Goal: Transaction & Acquisition: Book appointment/travel/reservation

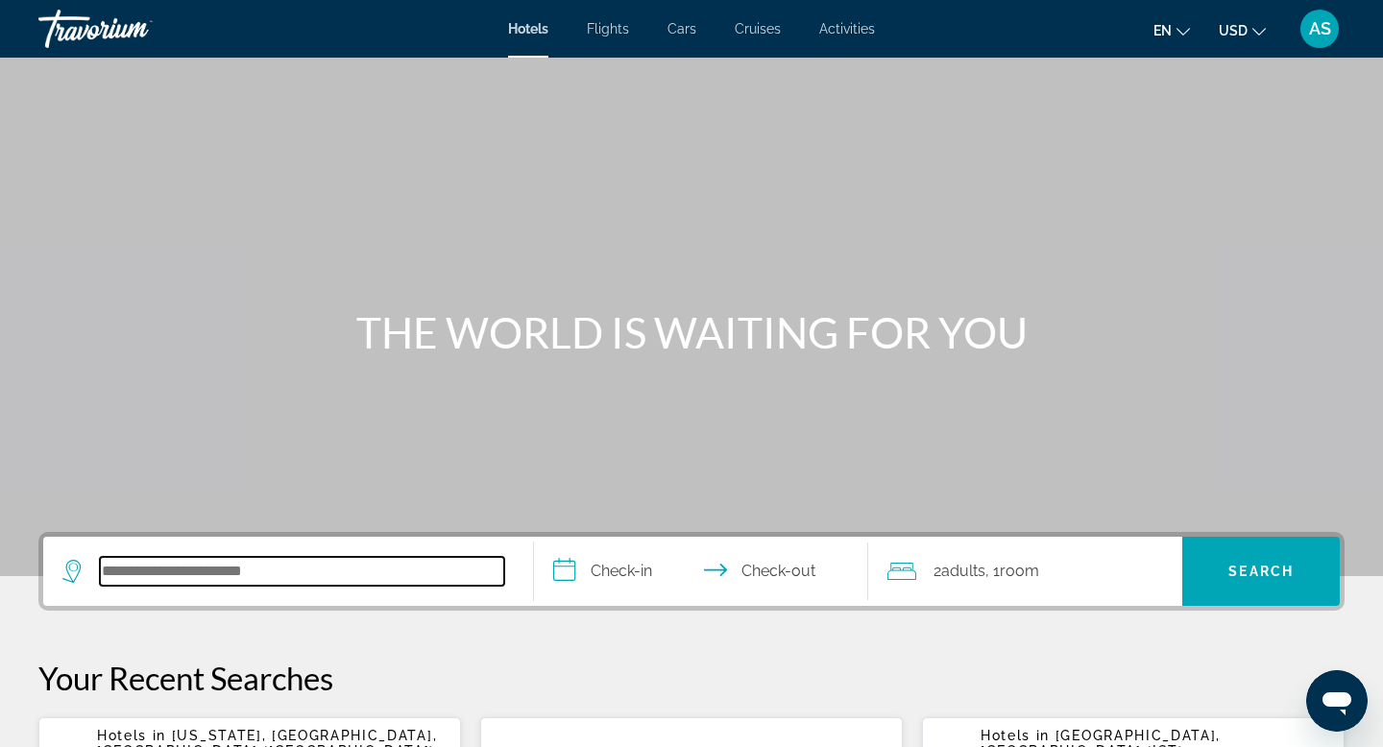
click at [202, 581] on input "Search hotel destination" at bounding box center [302, 571] width 404 height 29
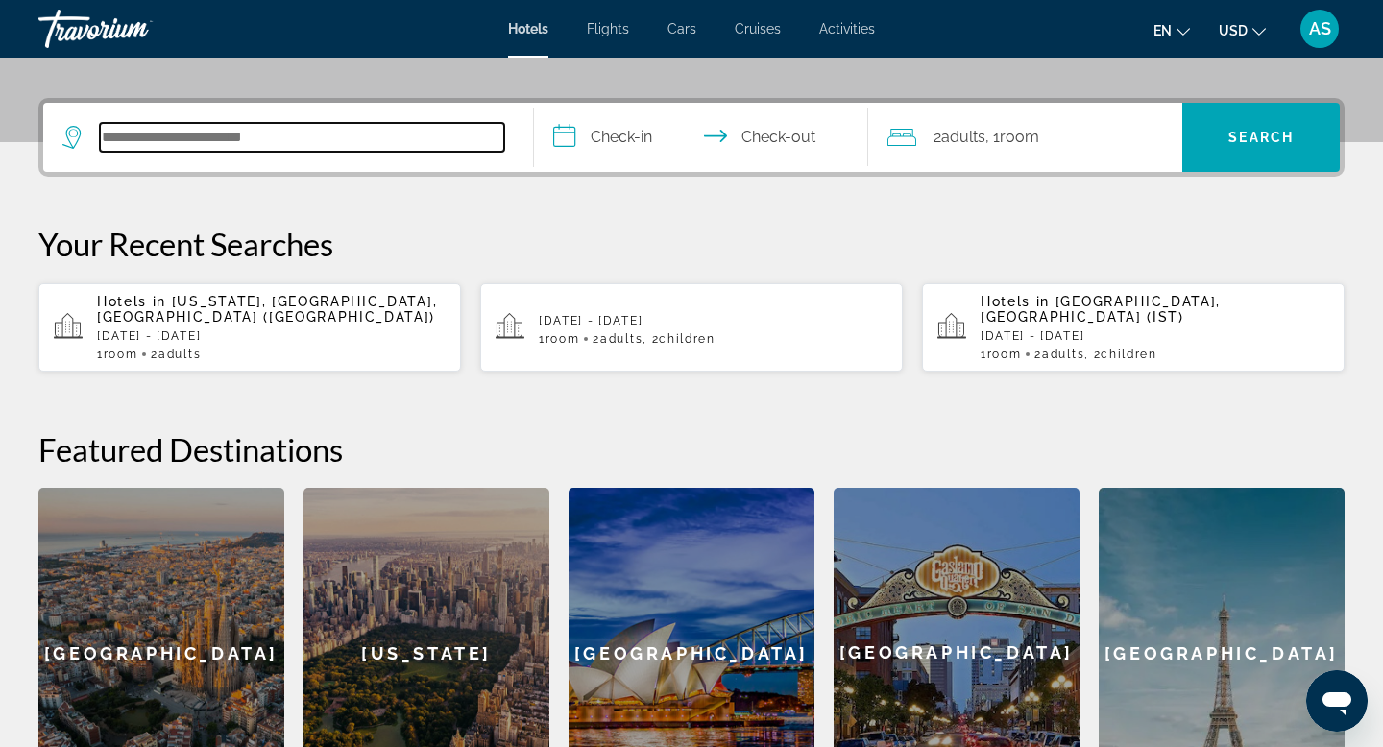
scroll to position [470, 0]
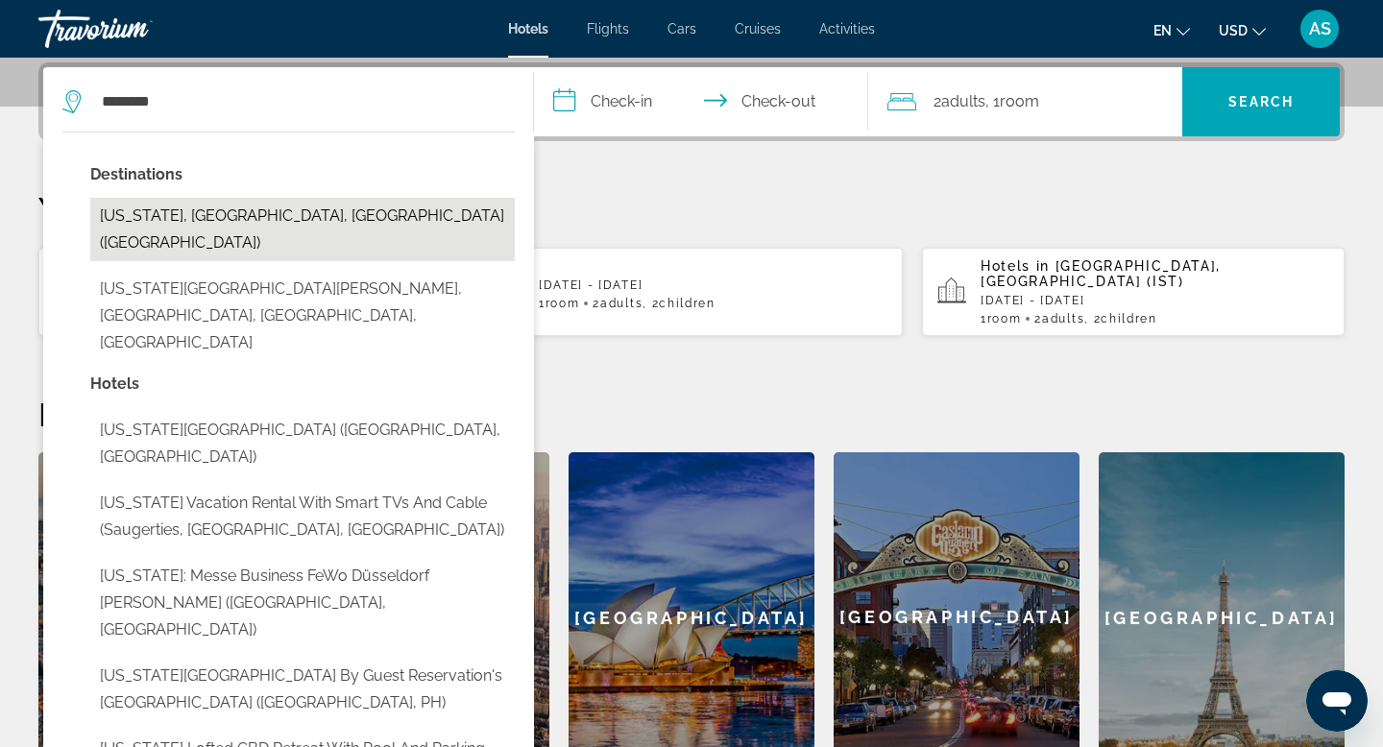
click at [303, 230] on button "[US_STATE], [GEOGRAPHIC_DATA], [GEOGRAPHIC_DATA] ([GEOGRAPHIC_DATA])" at bounding box center [302, 229] width 425 height 63
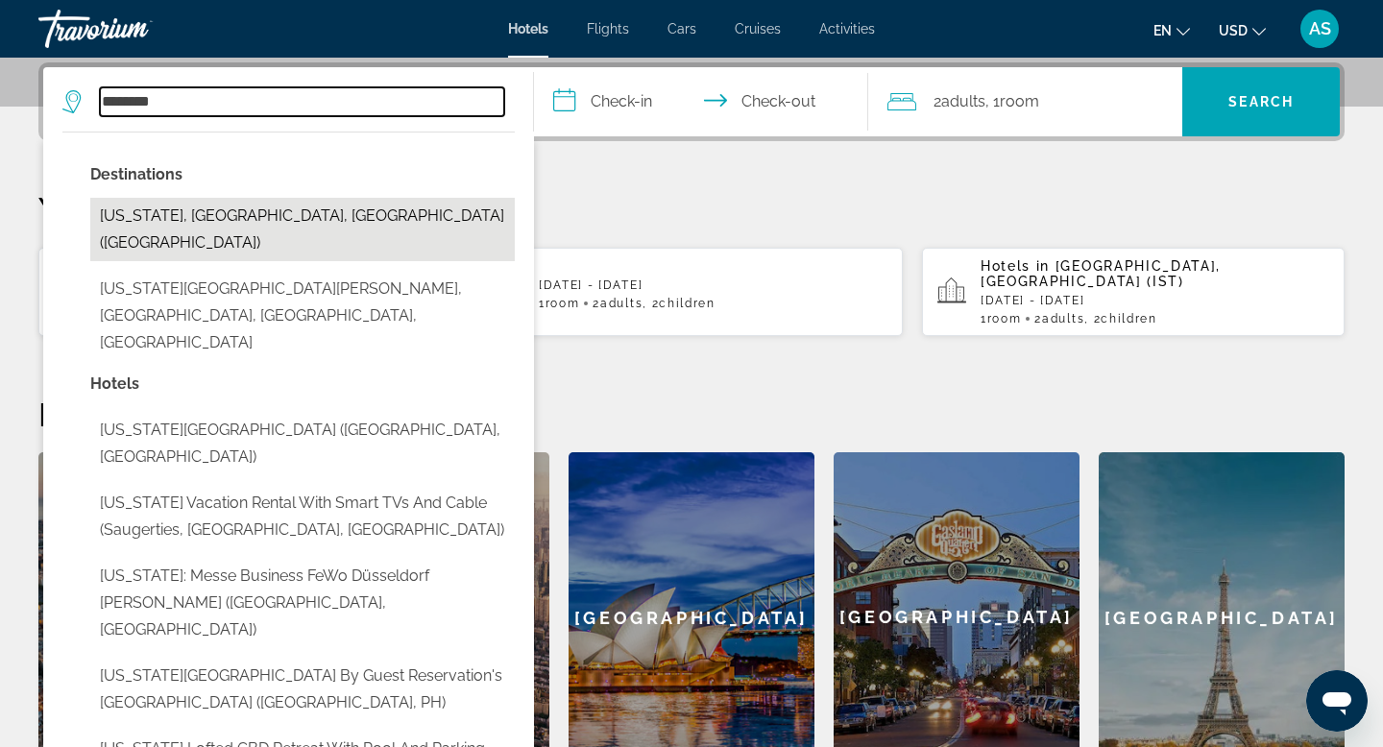
type input "**********"
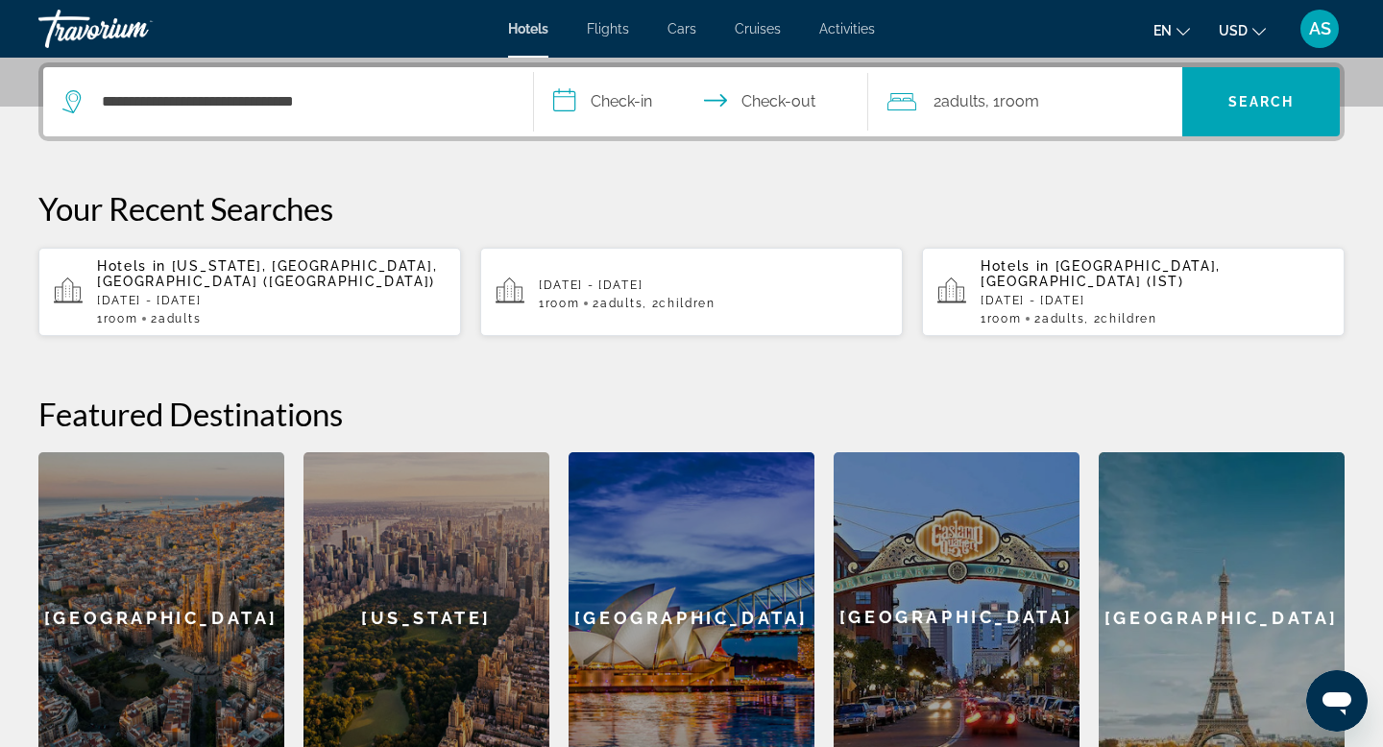
click at [593, 105] on input "**********" at bounding box center [705, 104] width 342 height 75
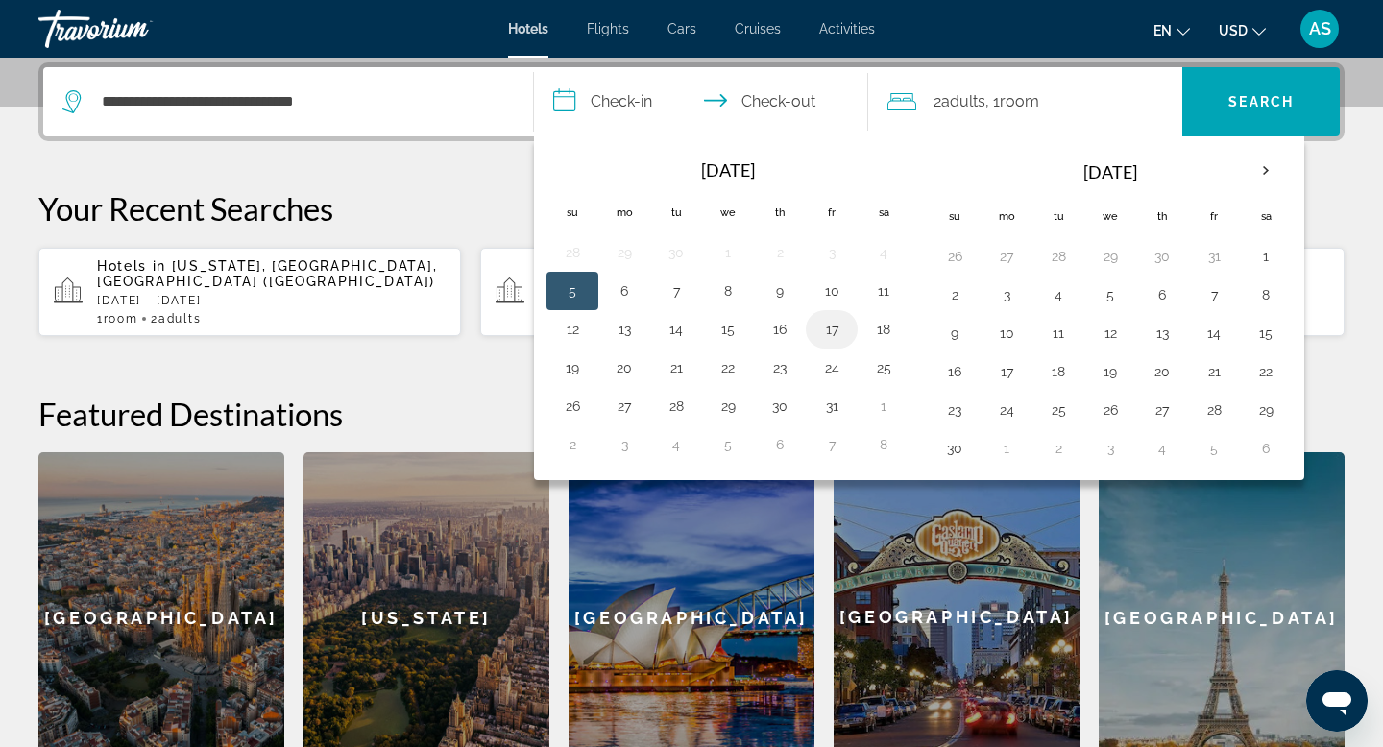
click at [840, 328] on button "17" at bounding box center [831, 329] width 31 height 27
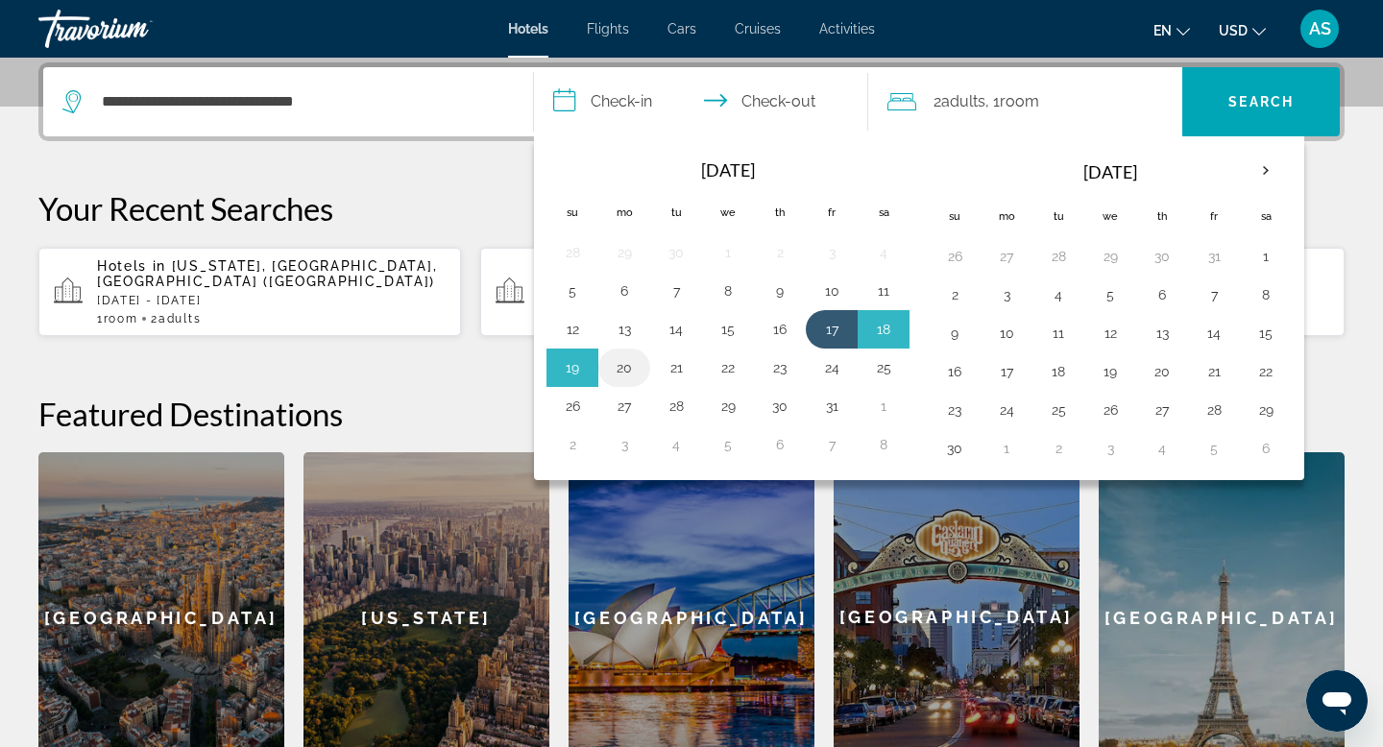
click at [635, 369] on button "20" at bounding box center [624, 367] width 31 height 27
type input "**********"
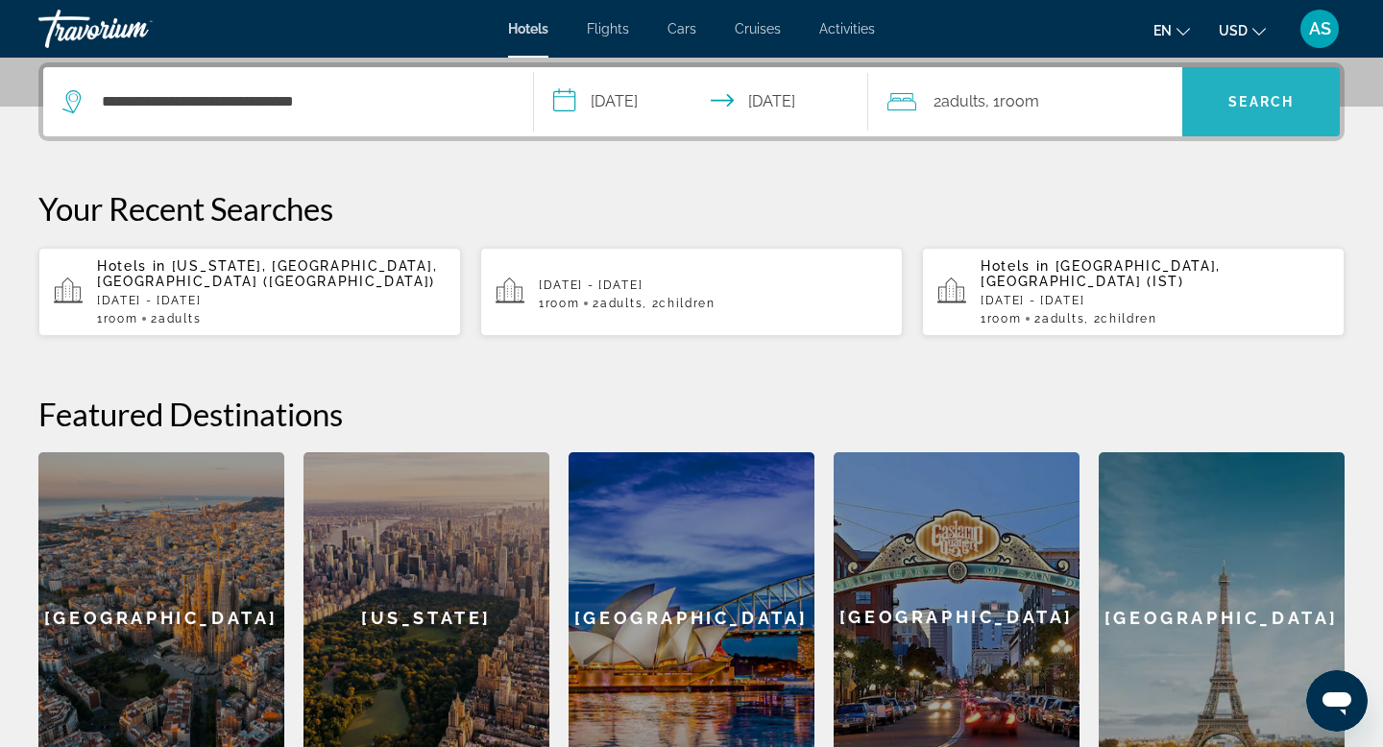
click at [1275, 111] on span "Search" at bounding box center [1261, 102] width 158 height 46
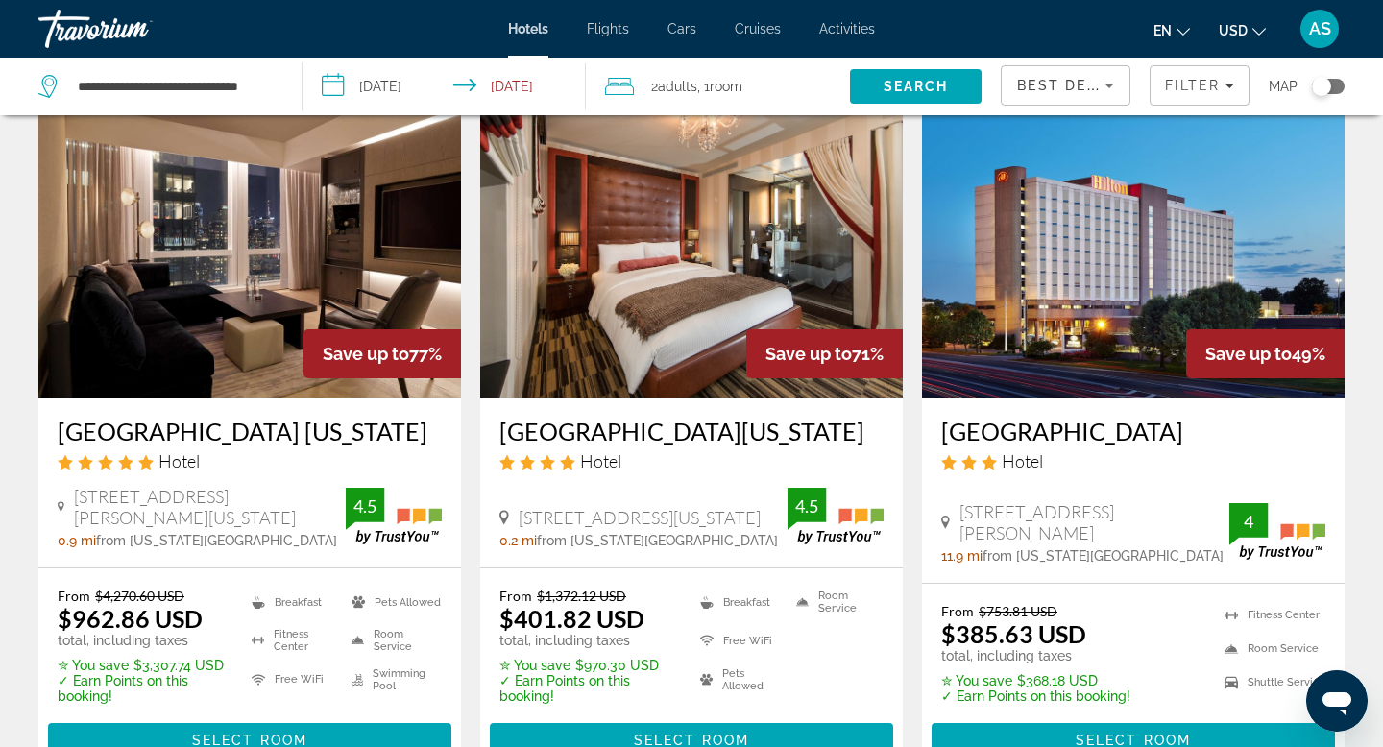
scroll to position [91, 0]
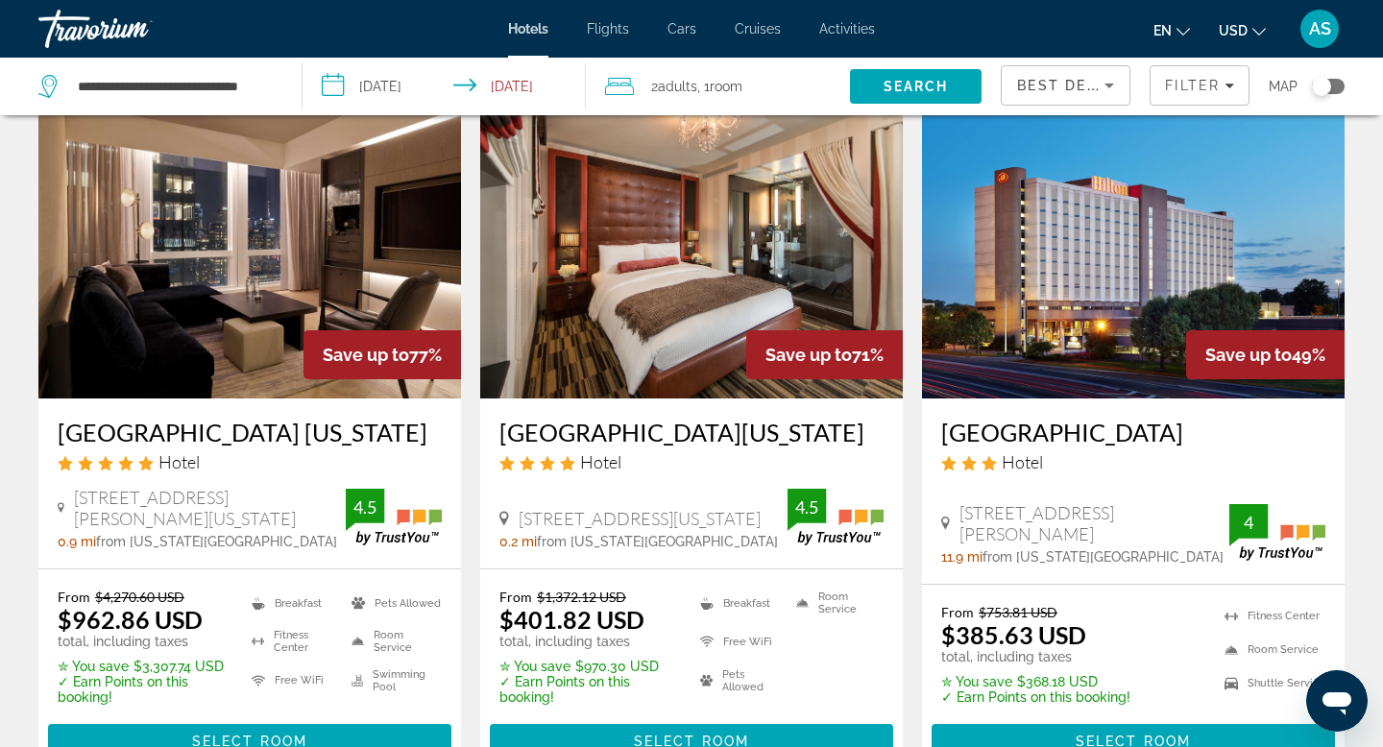
click at [704, 340] on img "Main content" at bounding box center [691, 244] width 423 height 307
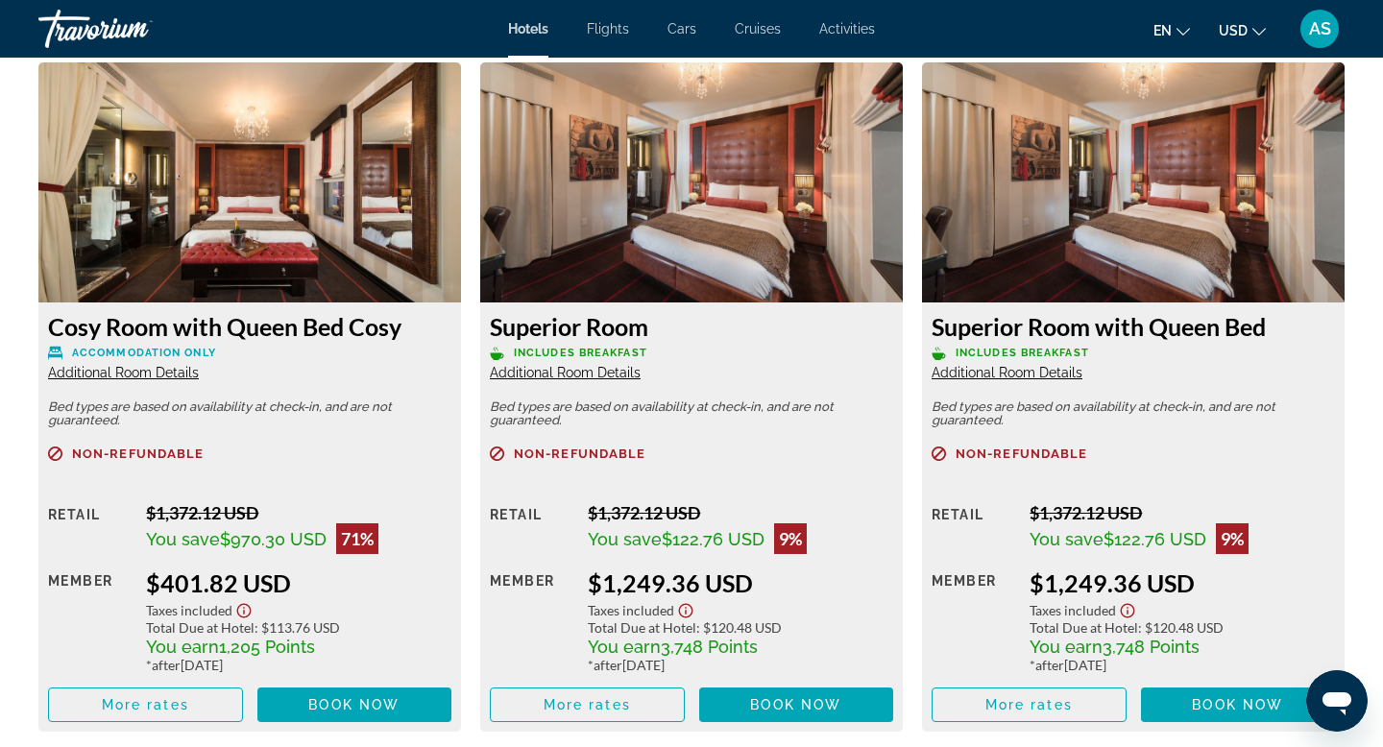
scroll to position [2655, 0]
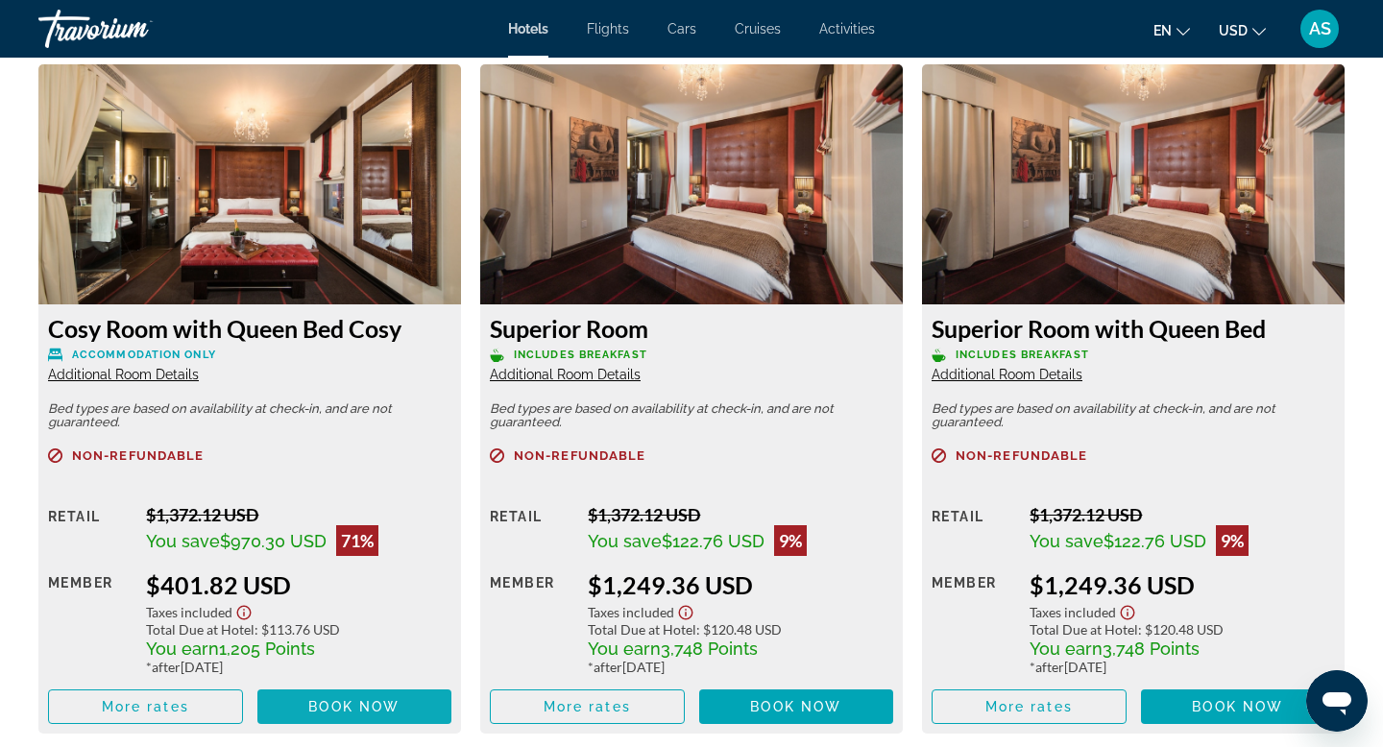
click at [378, 708] on span "Book now" at bounding box center [353, 706] width 91 height 15
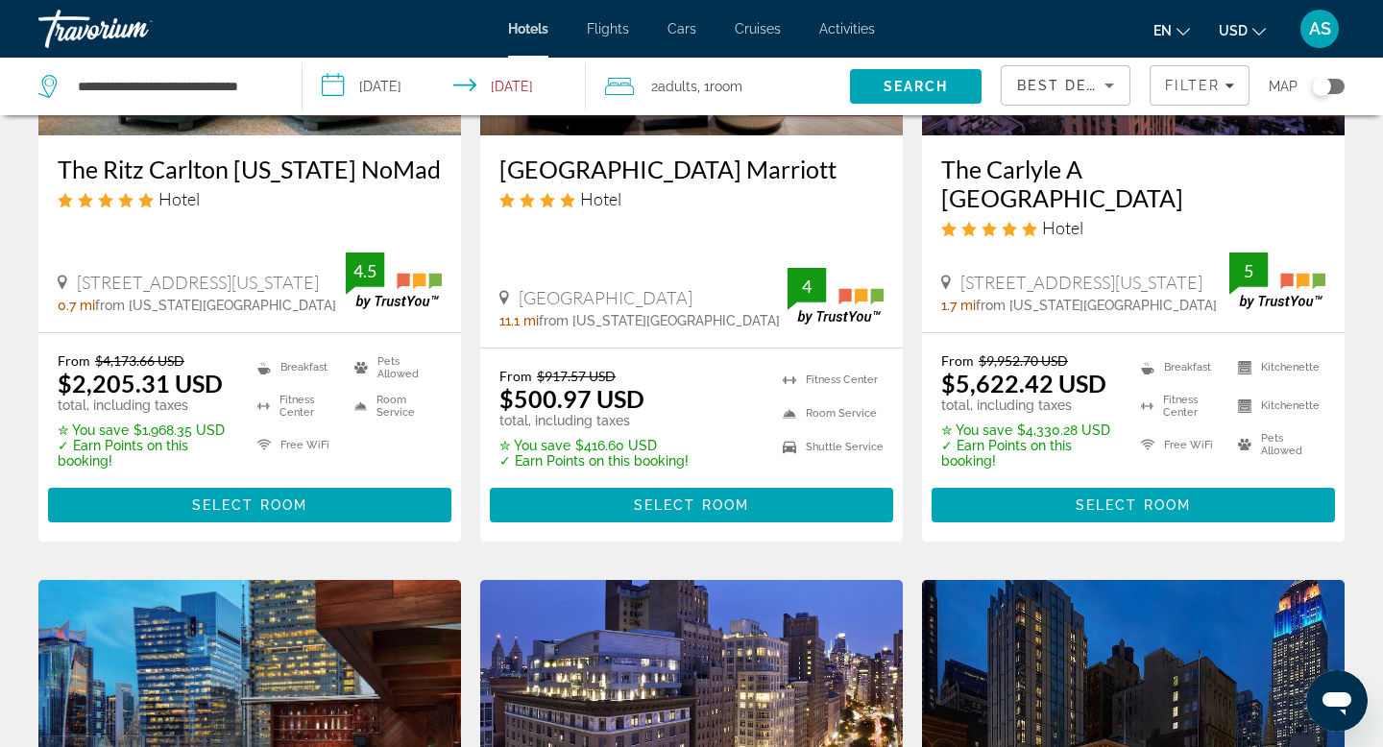
scroll to position [882, 0]
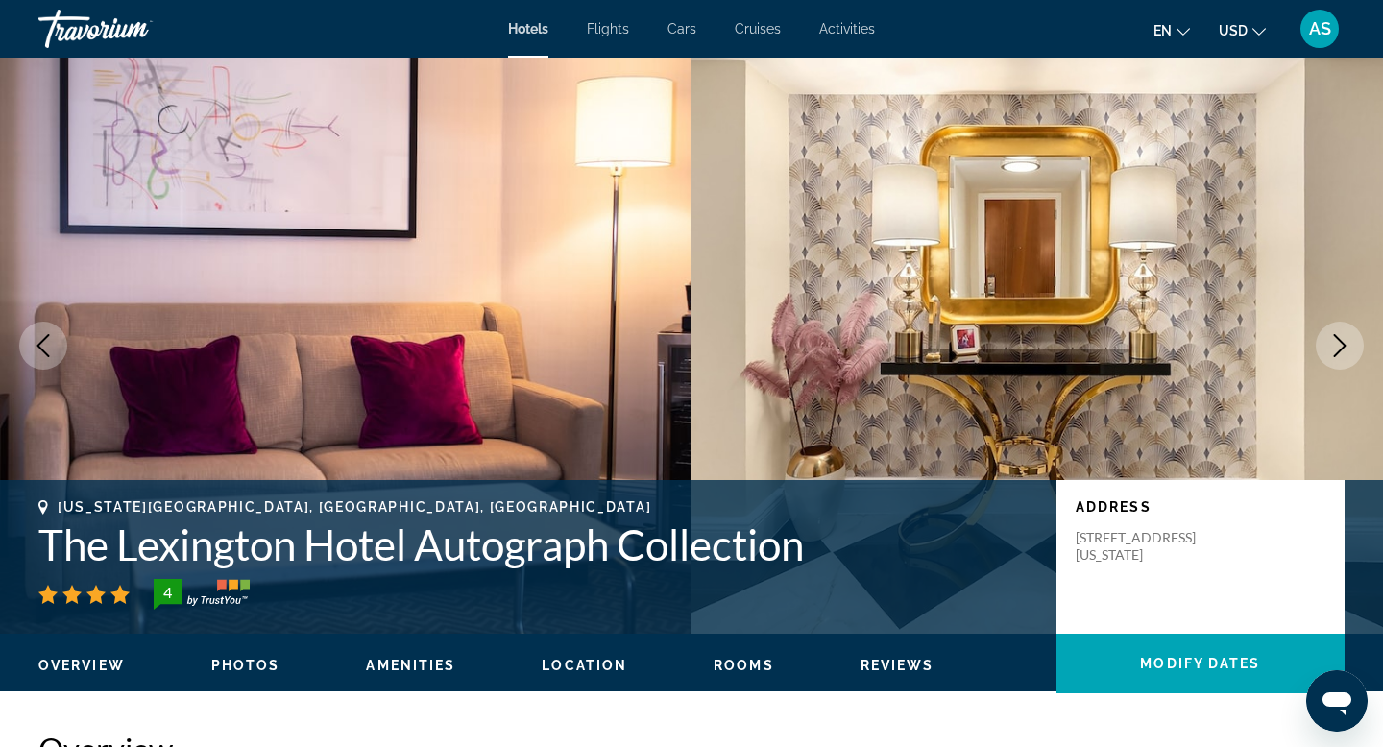
click at [674, 334] on img "Main content" at bounding box center [346, 346] width 692 height 576
click at [535, 37] on div "Hotels Flights Cars Cruises Activities Hotels Flights Cars Cruises Activities e…" at bounding box center [691, 29] width 1383 height 50
click at [523, 25] on span "Hotels" at bounding box center [528, 28] width 40 height 15
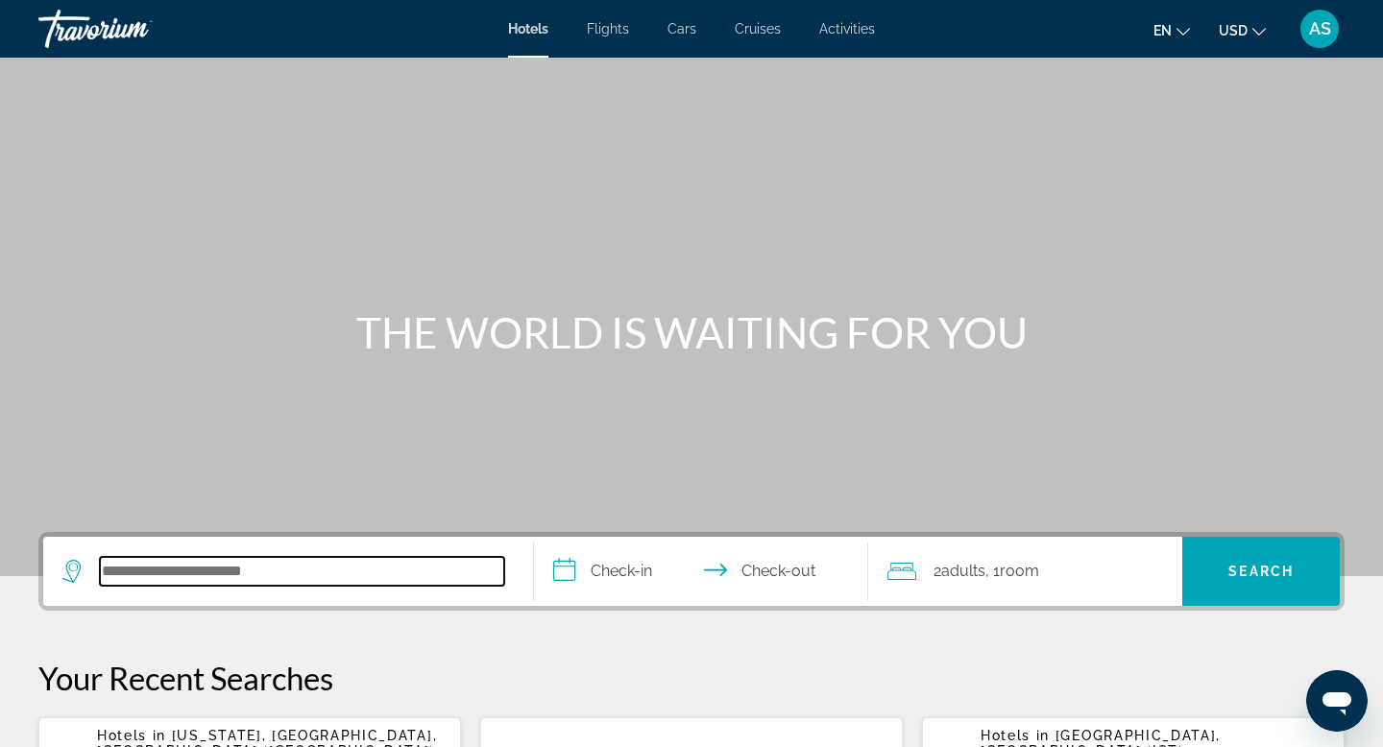
click at [351, 578] on input "Search hotel destination" at bounding box center [302, 571] width 404 height 29
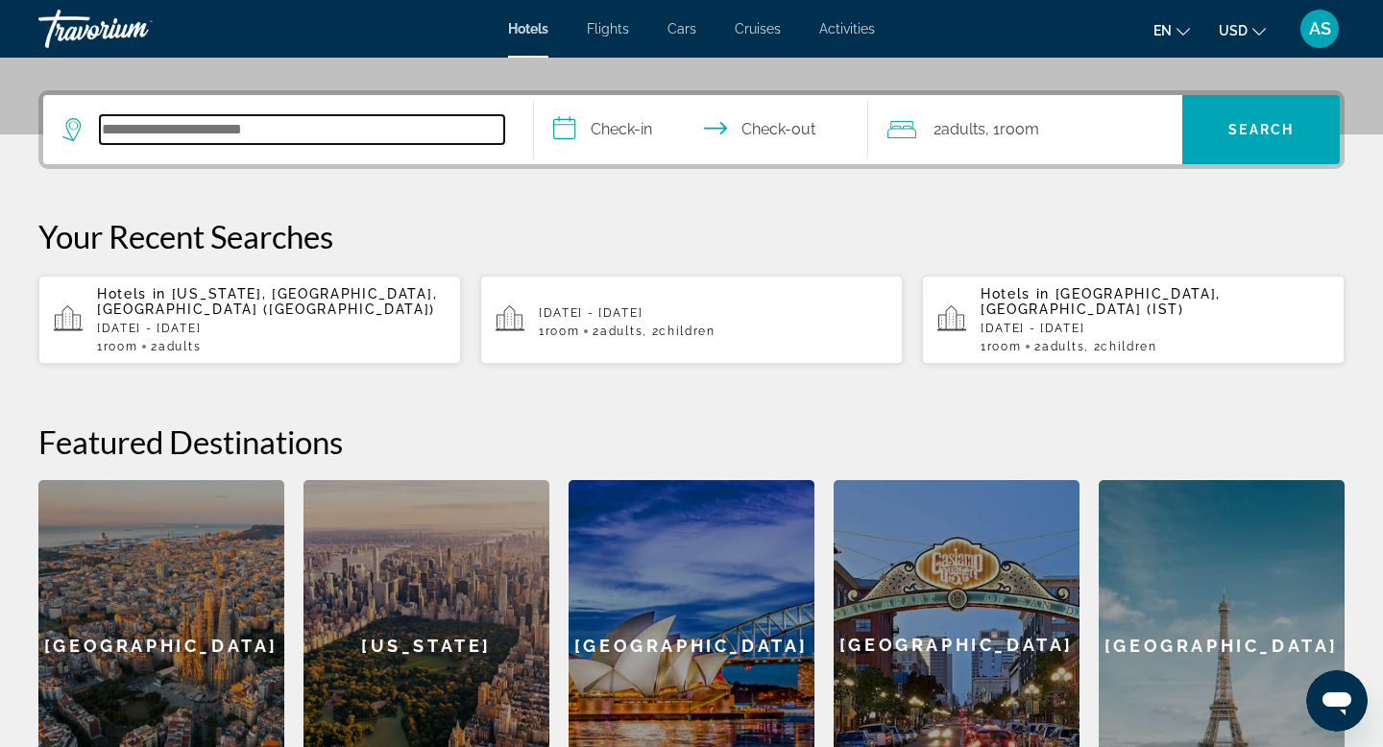
scroll to position [470, 0]
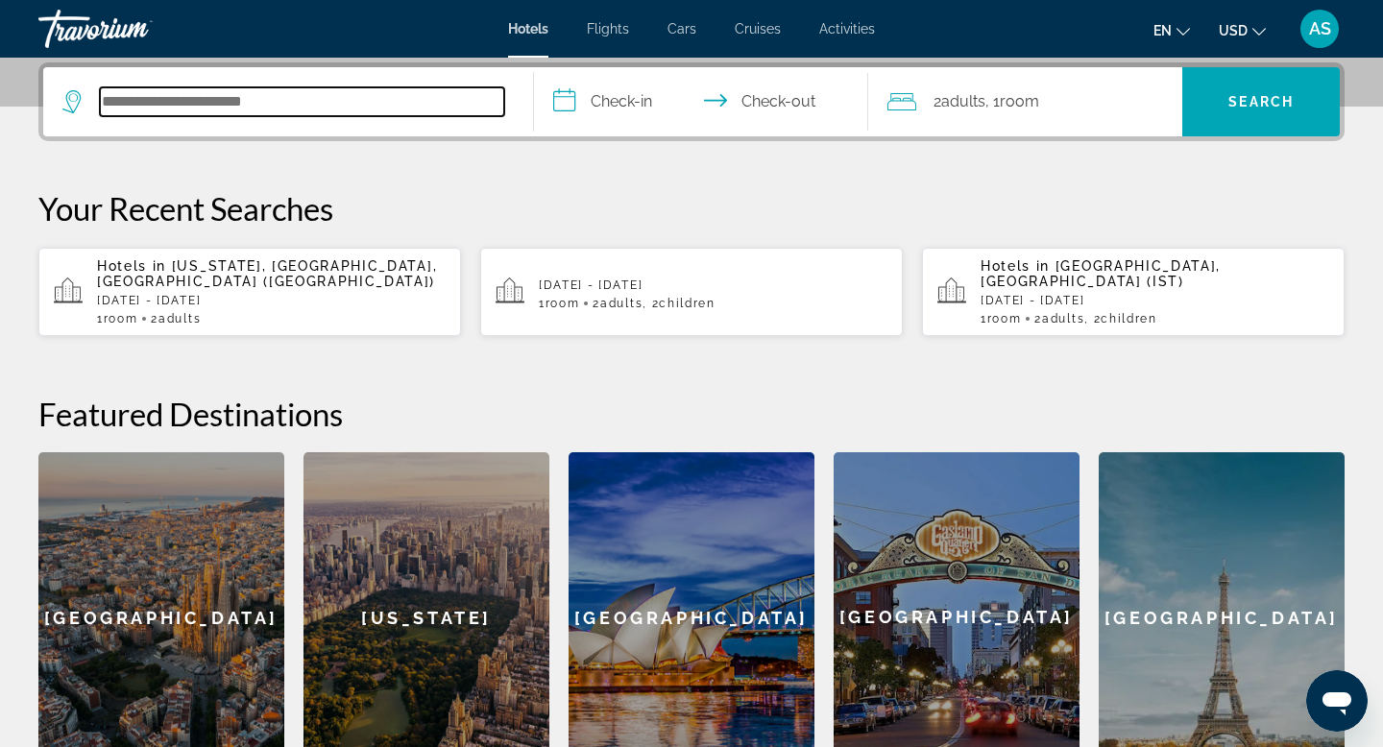
type input "*"
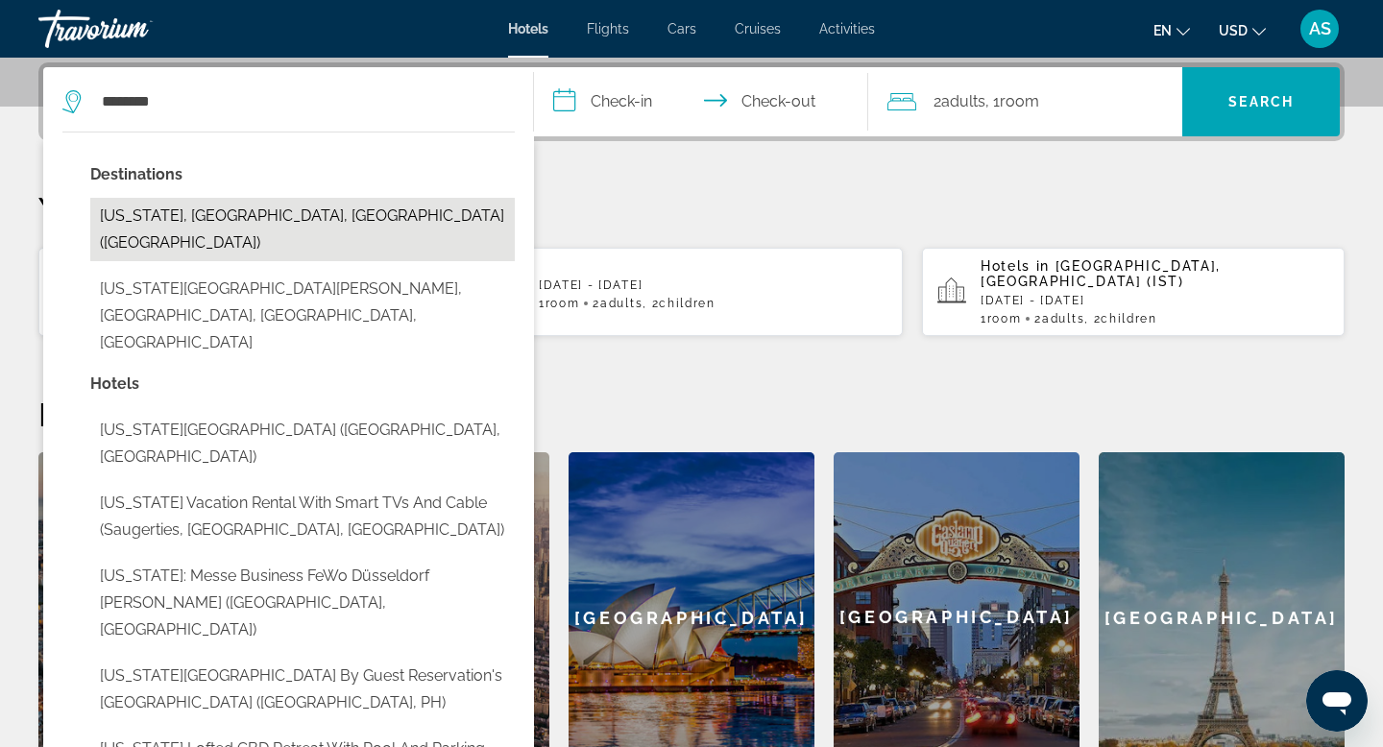
click at [253, 216] on button "[US_STATE], [GEOGRAPHIC_DATA], [GEOGRAPHIC_DATA] ([GEOGRAPHIC_DATA])" at bounding box center [302, 229] width 425 height 63
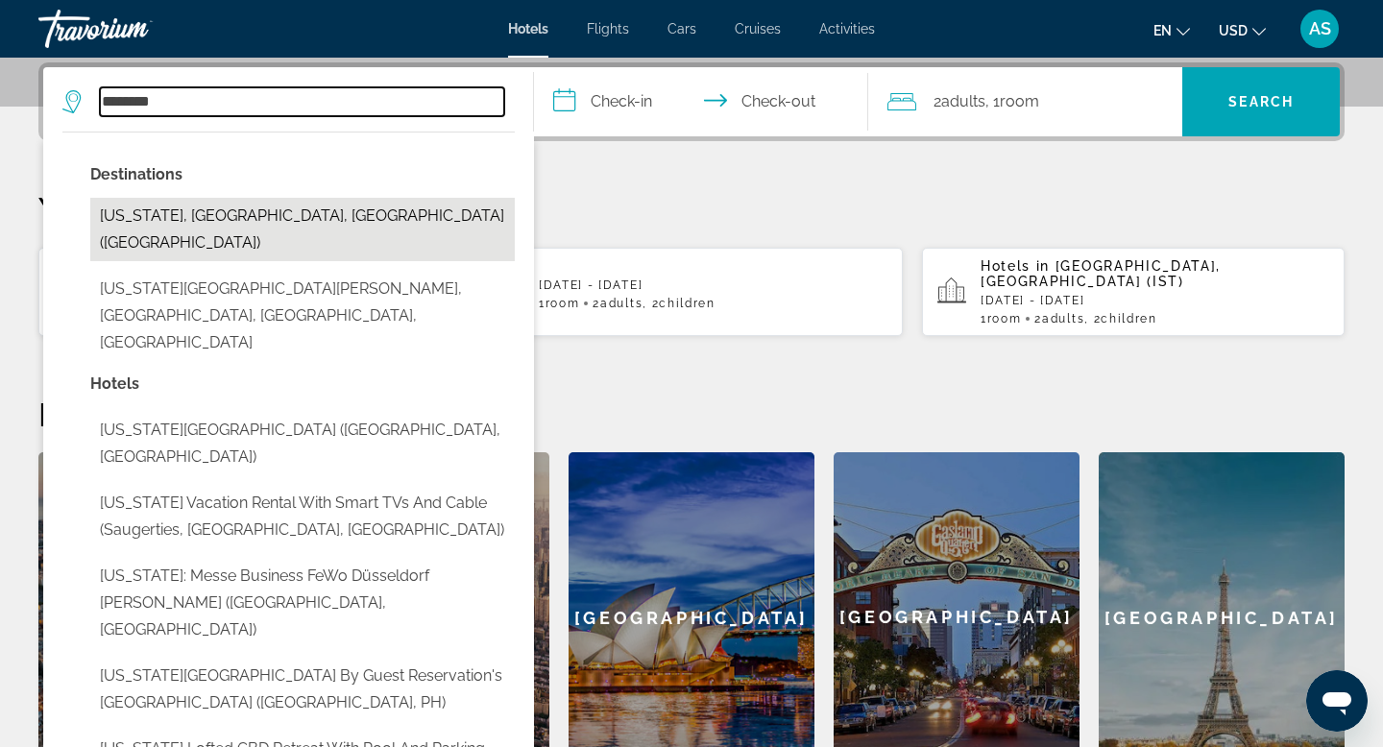
type input "**********"
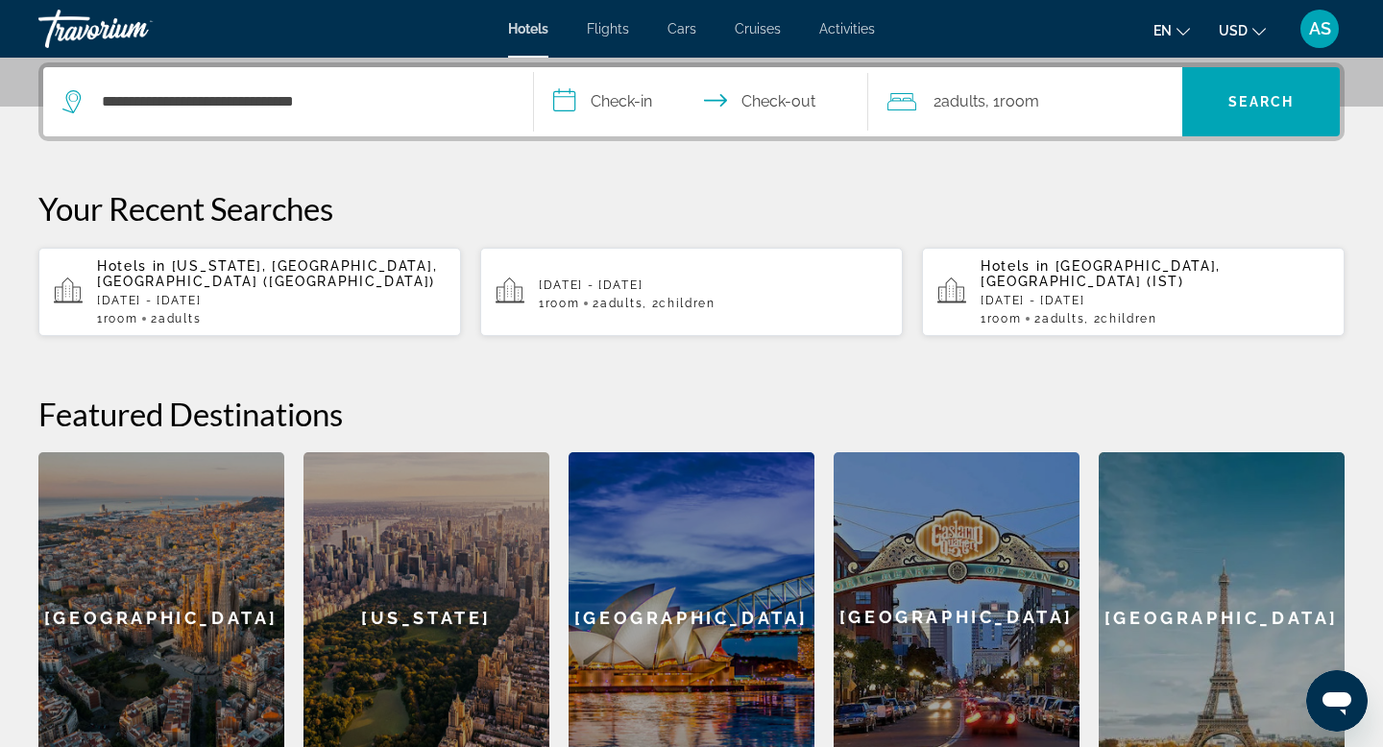
click at [617, 107] on input "**********" at bounding box center [705, 104] width 342 height 75
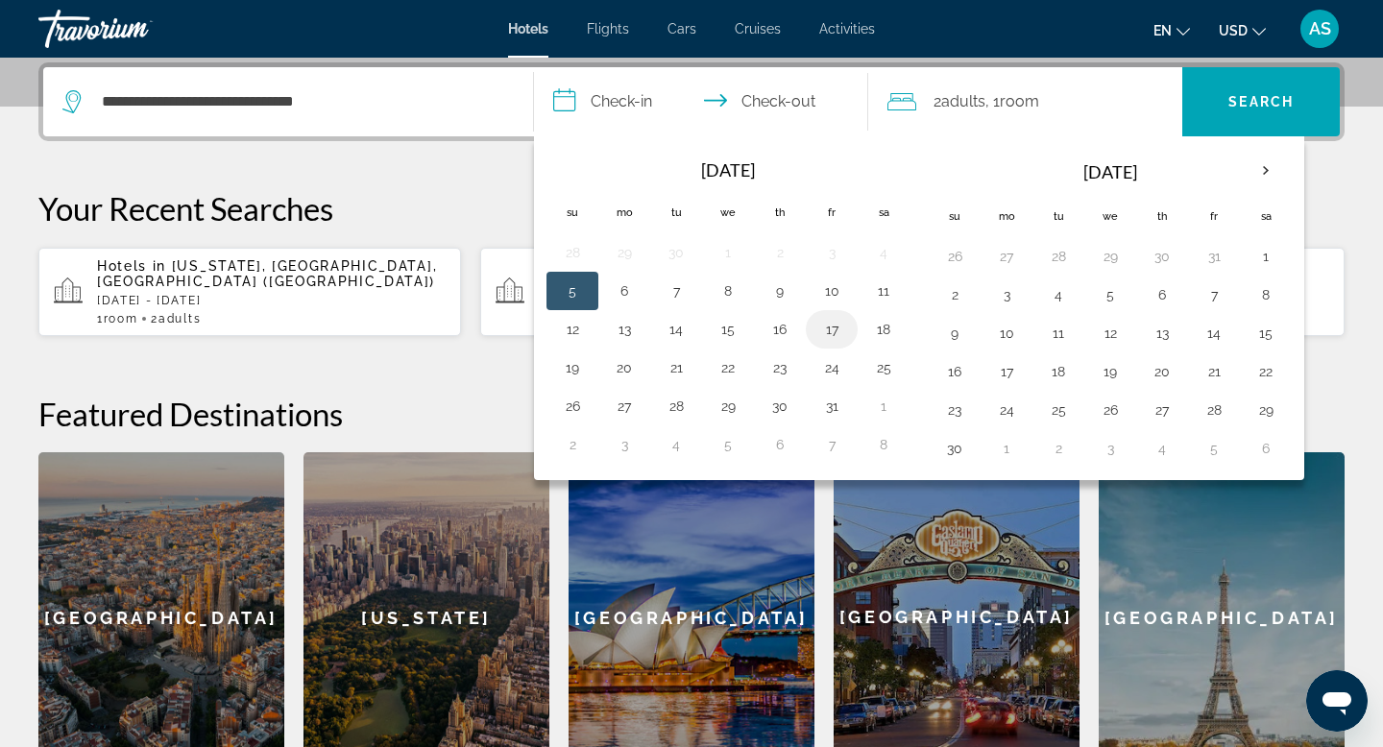
click at [832, 329] on button "17" at bounding box center [831, 329] width 31 height 27
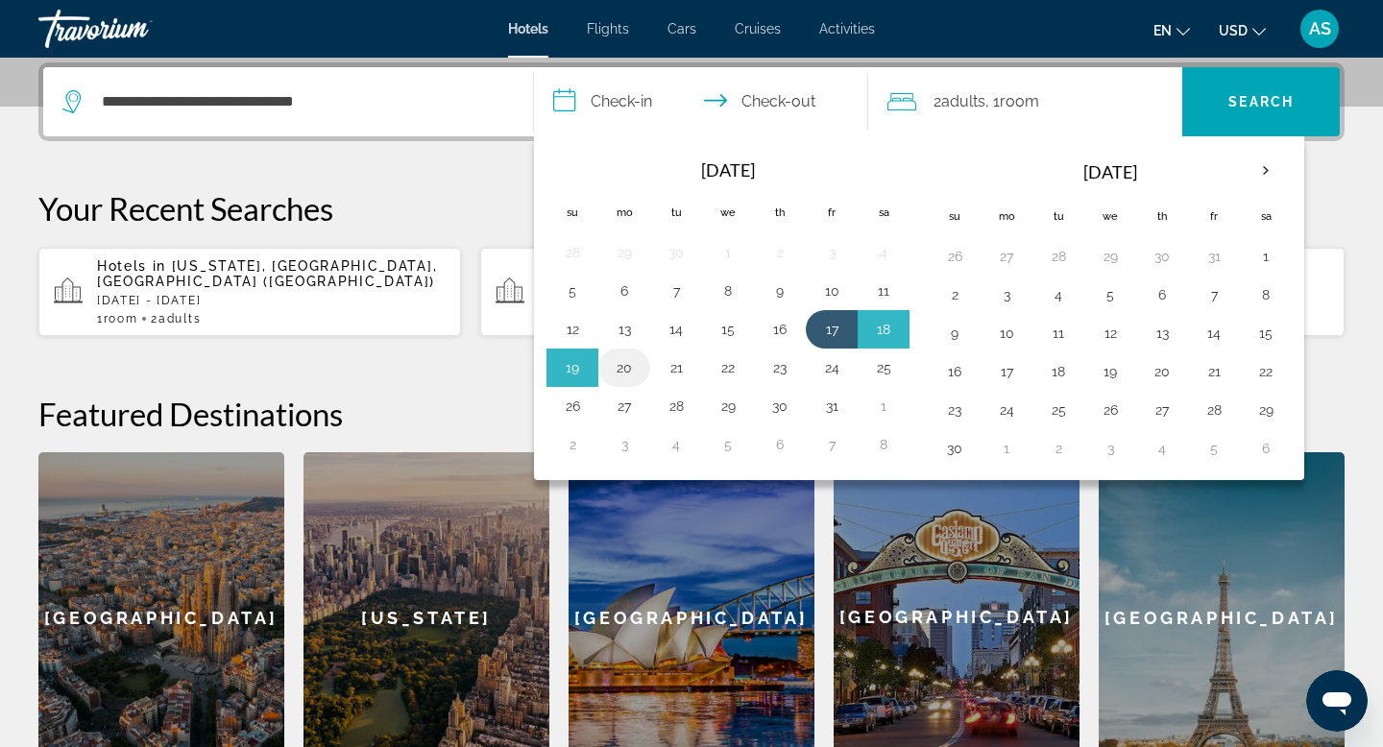
click at [627, 373] on button "20" at bounding box center [624, 367] width 31 height 27
type input "**********"
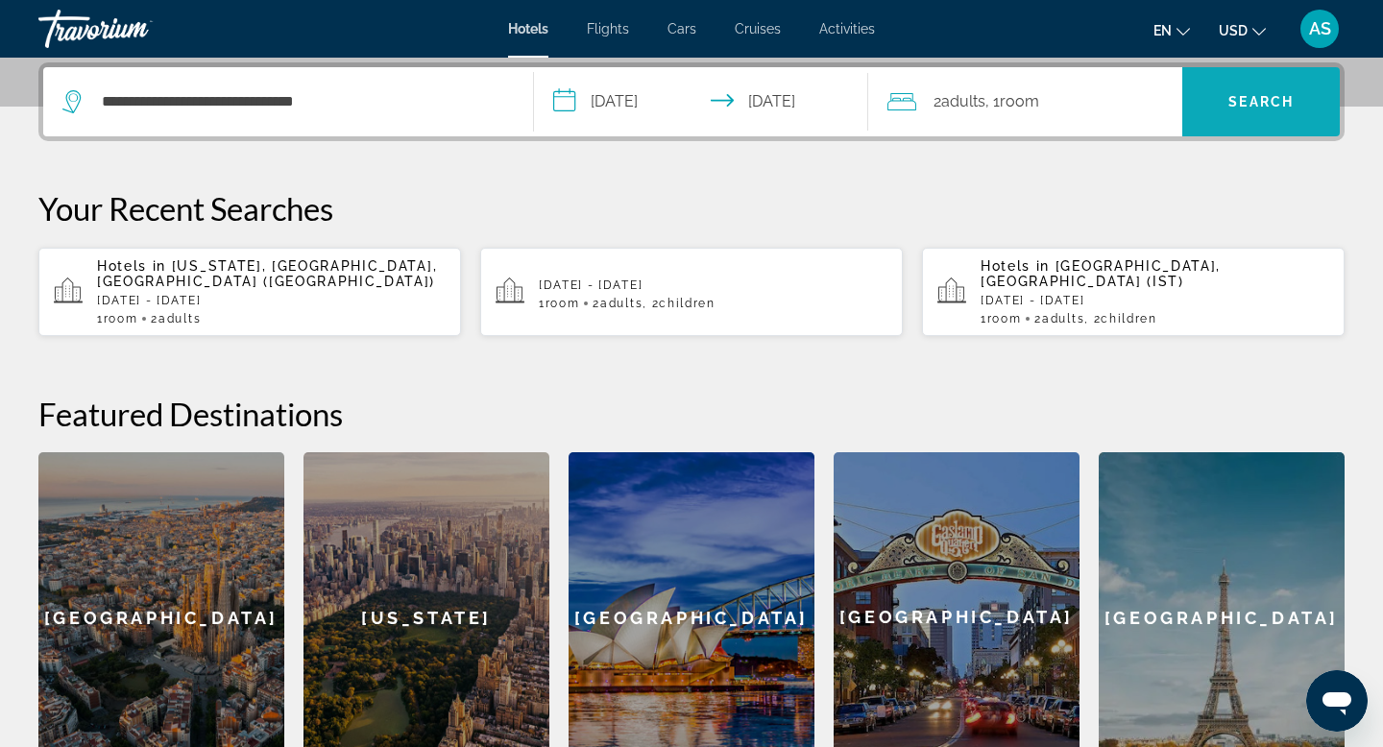
click at [1260, 105] on span "Search" at bounding box center [1261, 101] width 65 height 15
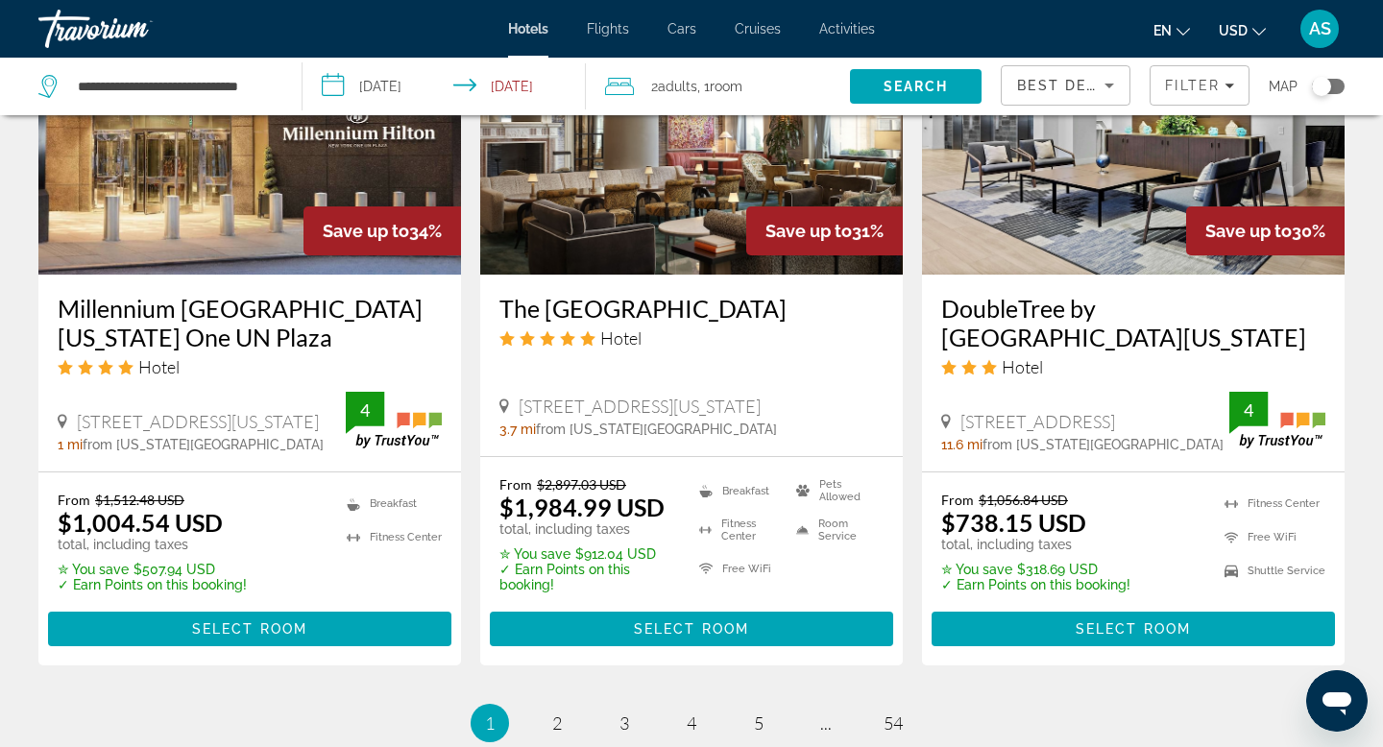
scroll to position [2699, 0]
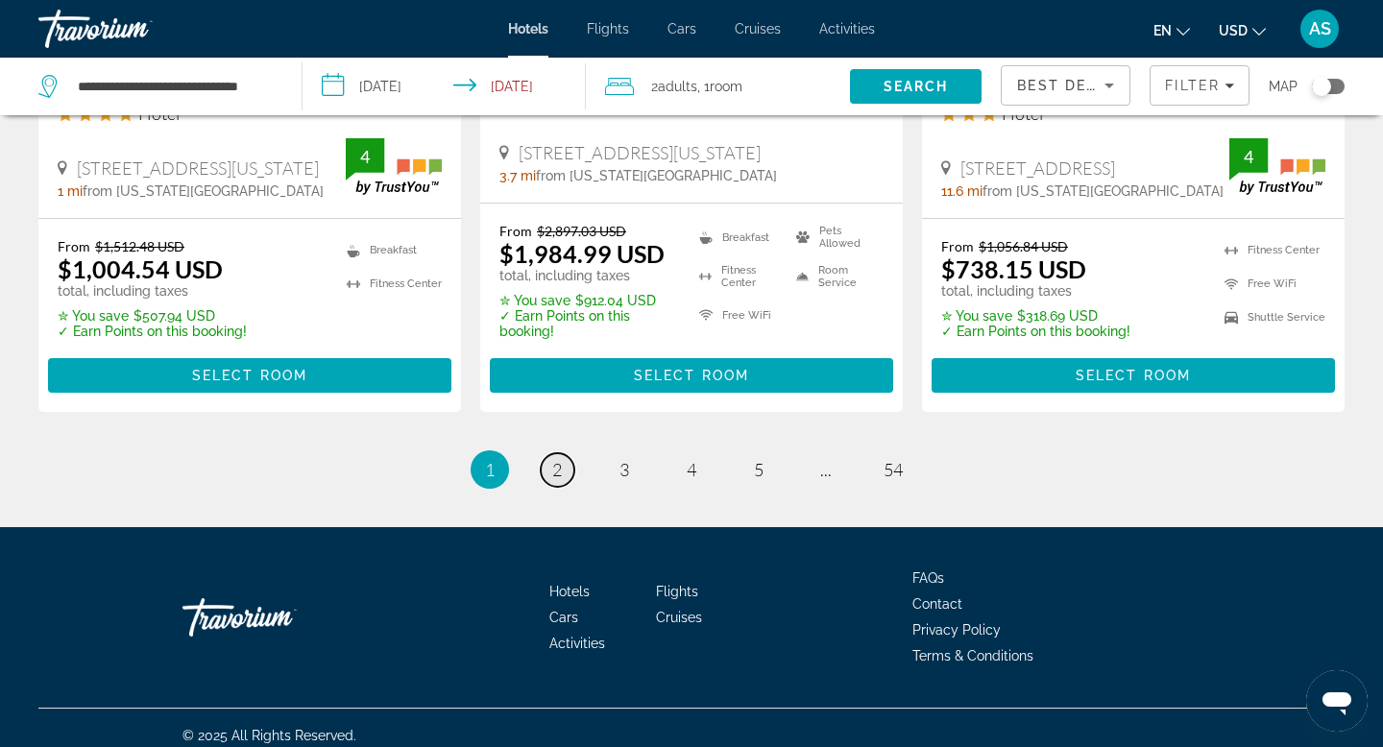
click at [544, 459] on link "page 2" at bounding box center [558, 470] width 34 height 34
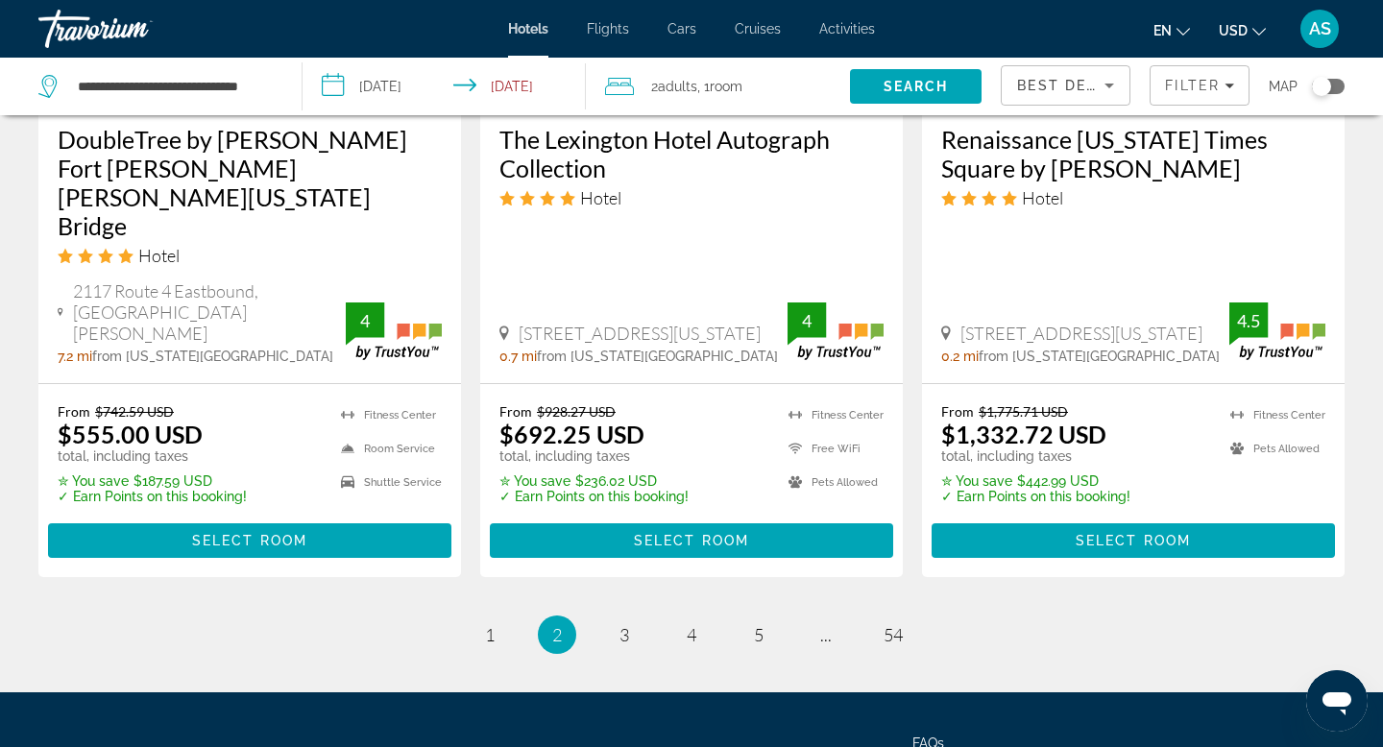
scroll to position [2627, 0]
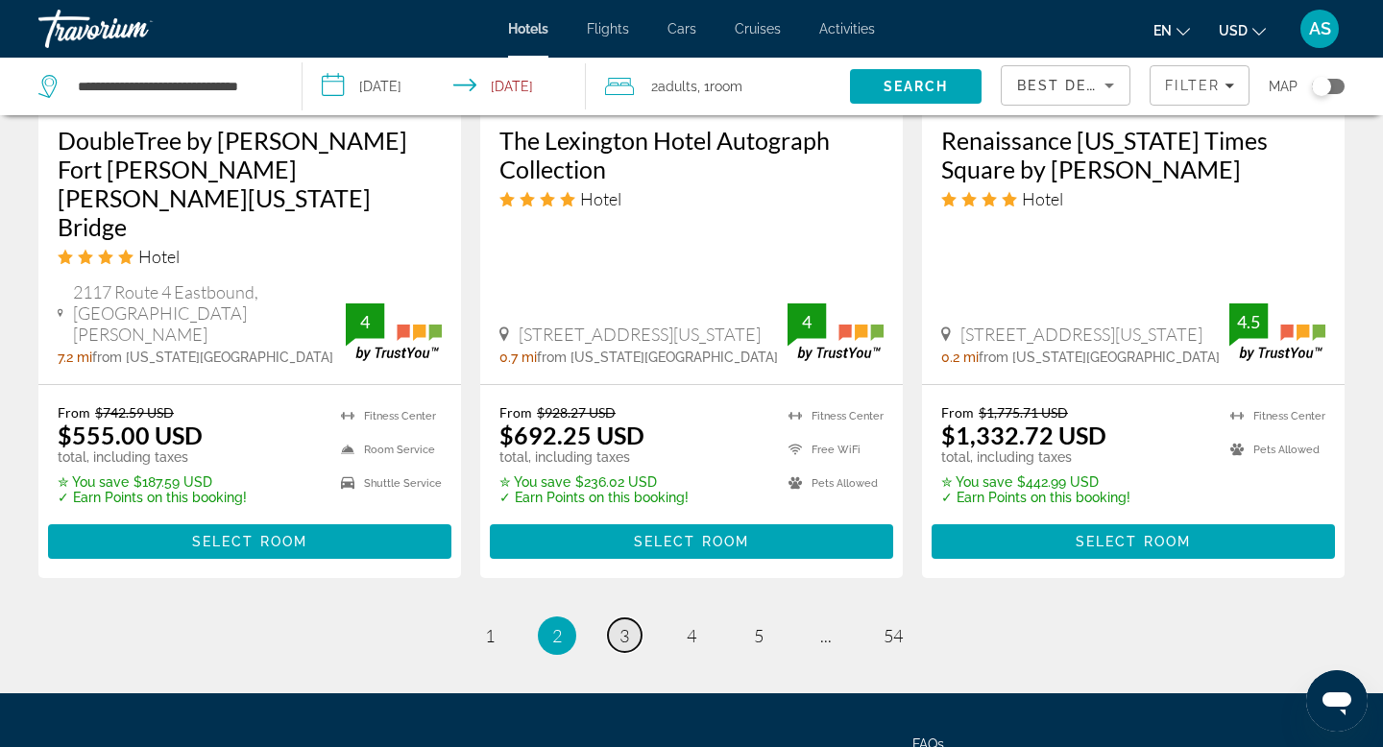
click at [624, 625] on span "3" at bounding box center [625, 635] width 10 height 21
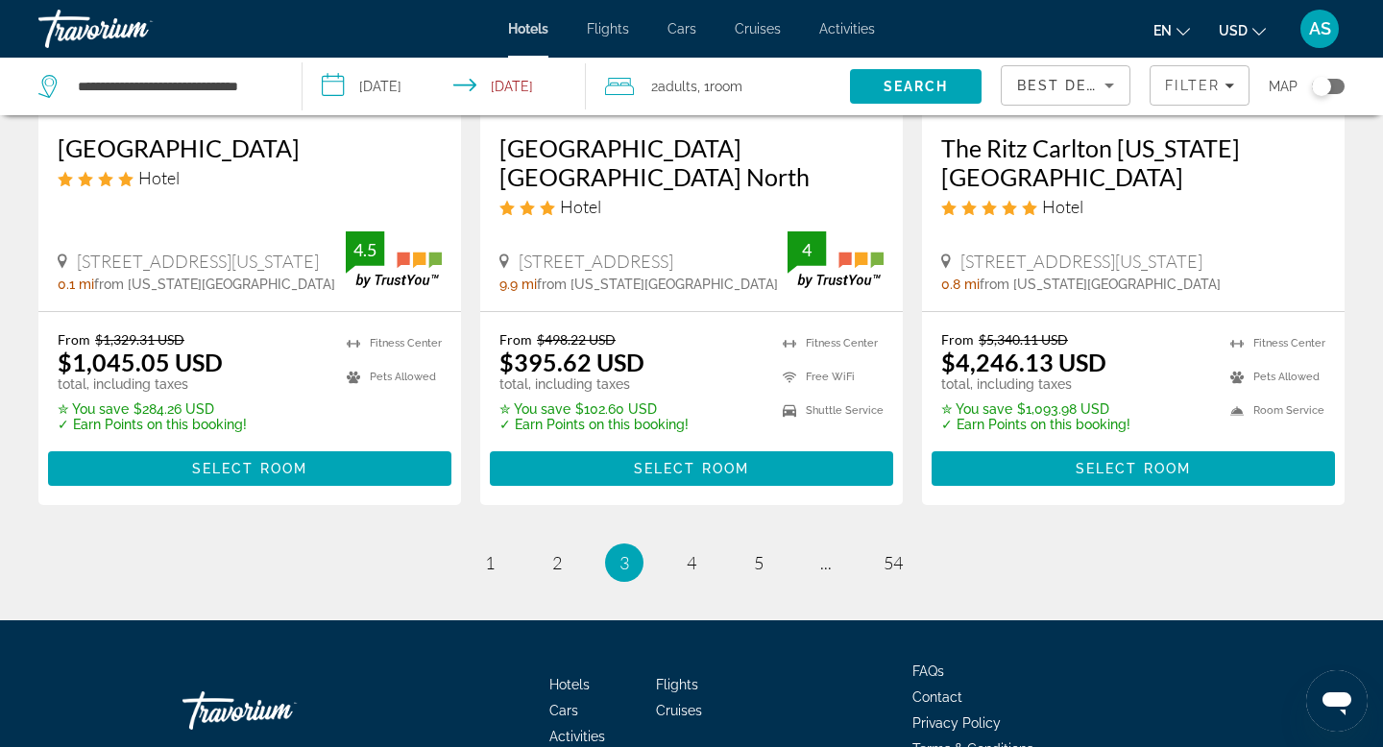
scroll to position [2728, 0]
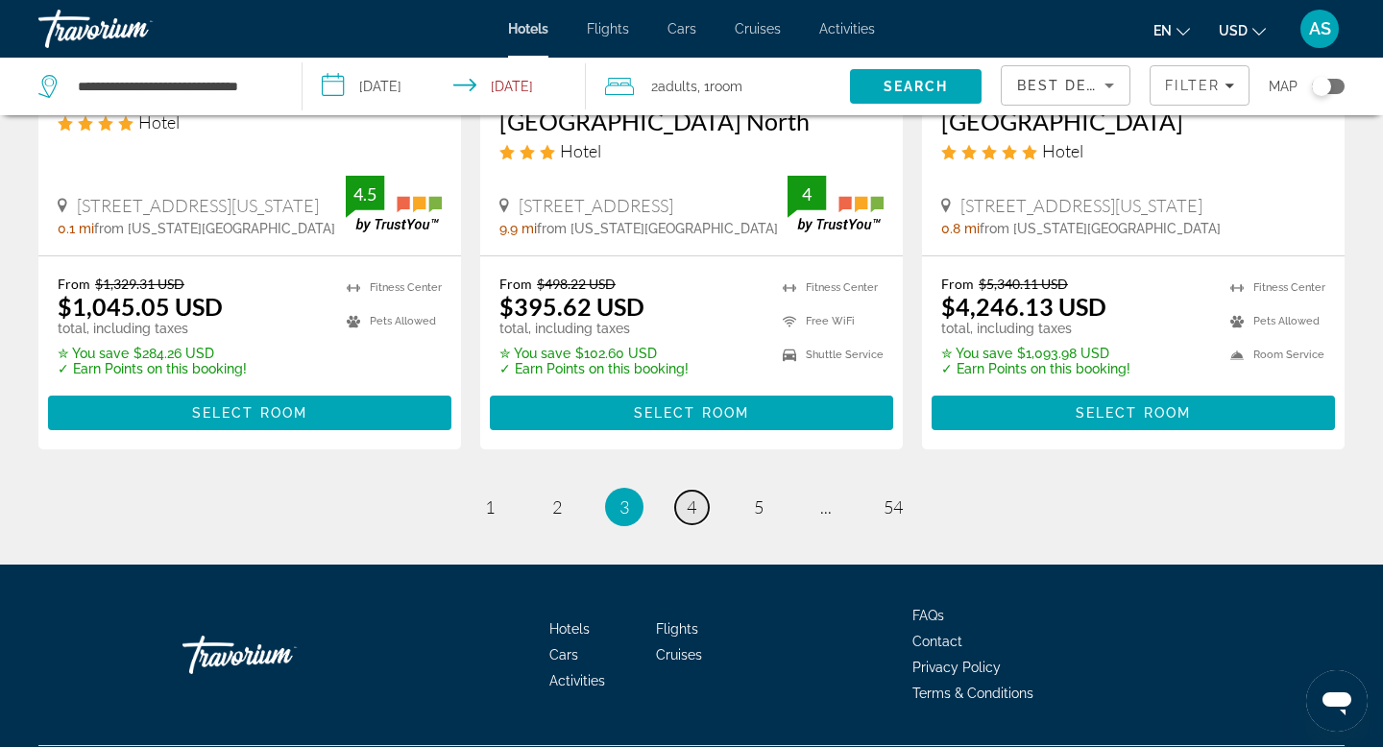
click at [688, 497] on span "4" at bounding box center [692, 507] width 10 height 21
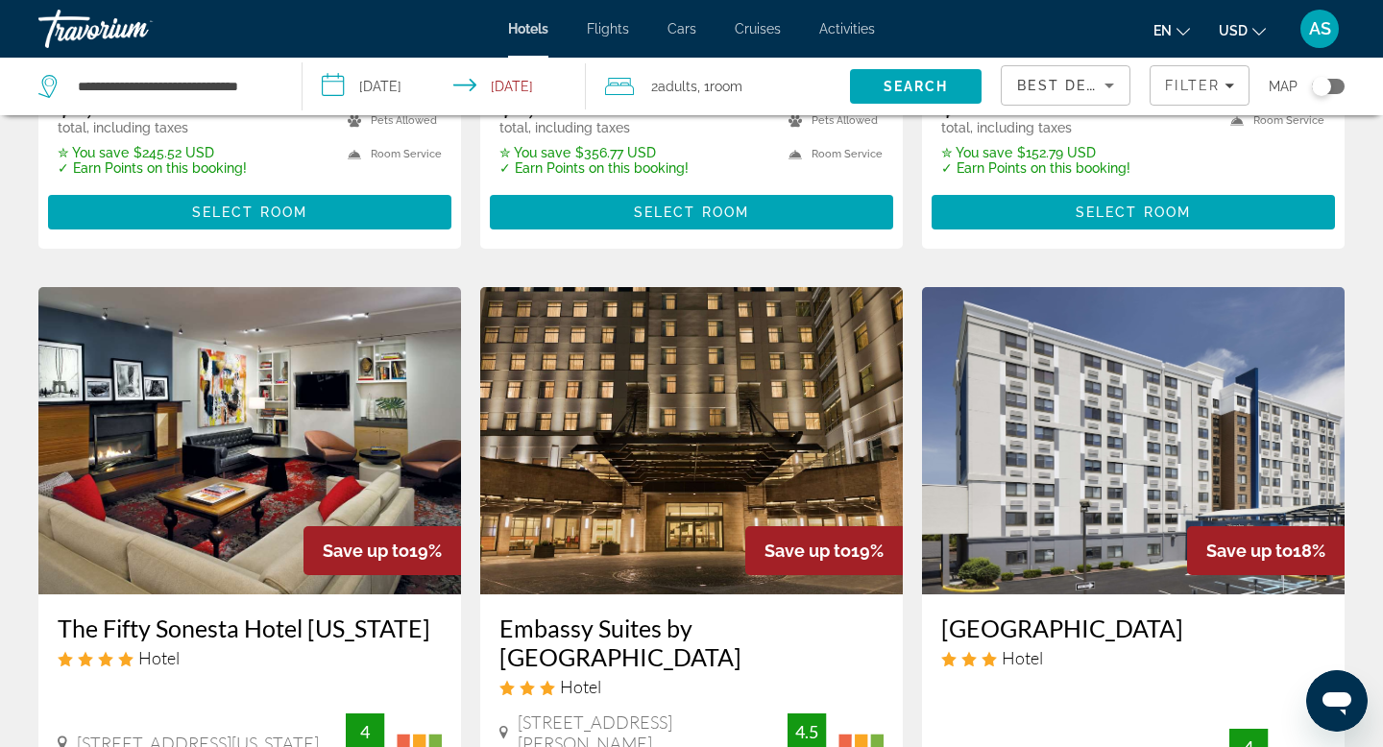
scroll to position [1368, 0]
